Goal: Obtain resource: Download file/media

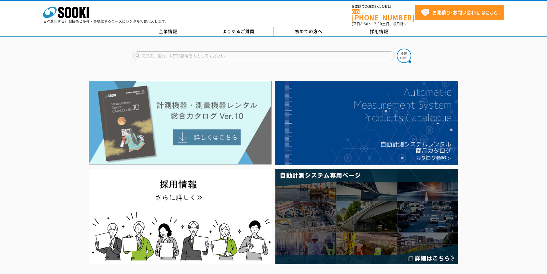
click at [223, 132] on img at bounding box center [180, 123] width 183 height 84
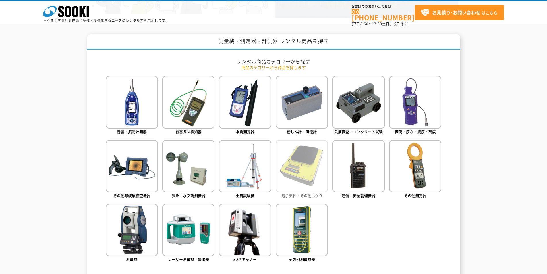
scroll to position [258, 0]
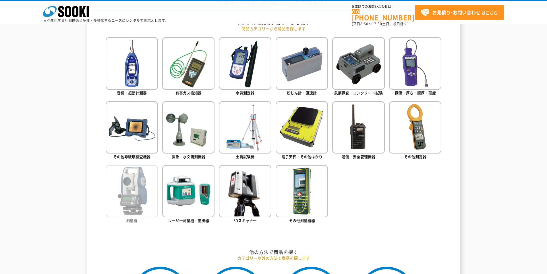
click at [135, 202] on img at bounding box center [132, 191] width 52 height 52
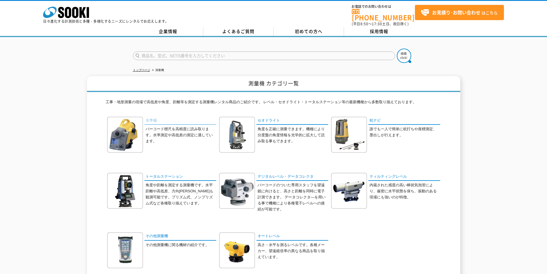
click at [153, 117] on link "水準儀" at bounding box center [180, 121] width 72 height 8
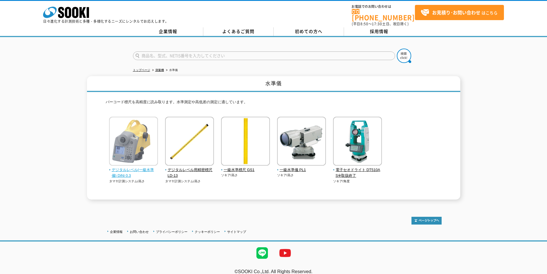
click at [128, 170] on span "デジタルレベル(一級水準儀) DiNi 0.3" at bounding box center [133, 173] width 49 height 12
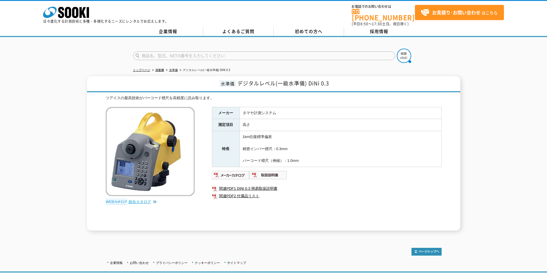
click at [140, 199] on link "総合カタログ" at bounding box center [143, 201] width 28 height 4
